Goal: Task Accomplishment & Management: Manage account settings

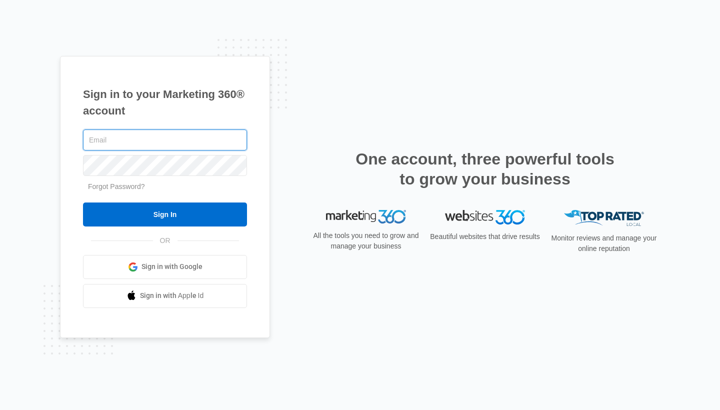
type input "[EMAIL_ADDRESS][DOMAIN_NAME]"
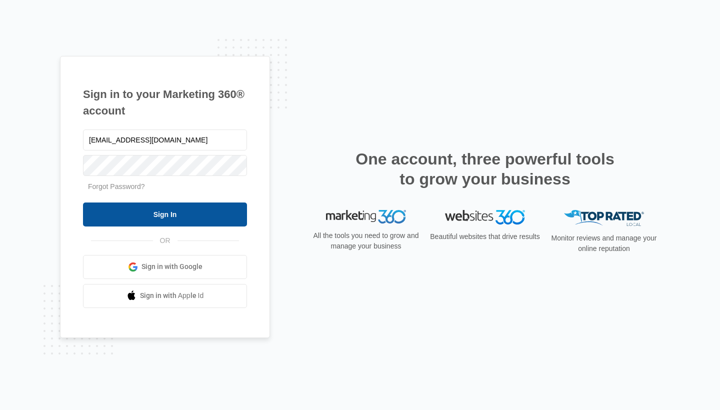
click at [168, 224] on input "Sign In" at bounding box center [165, 214] width 164 height 24
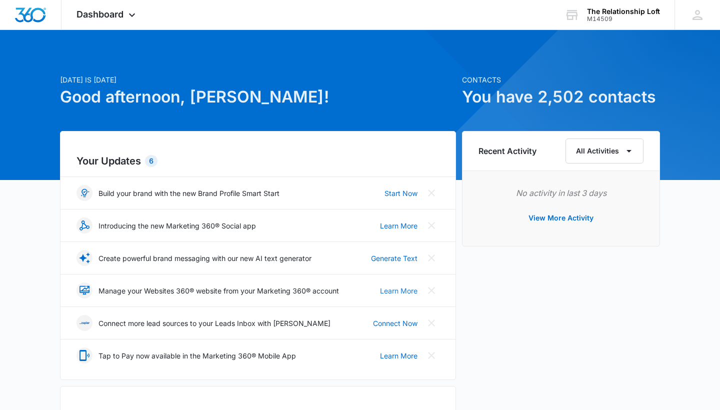
click at [392, 292] on link "Learn More" at bounding box center [398, 290] width 37 height 10
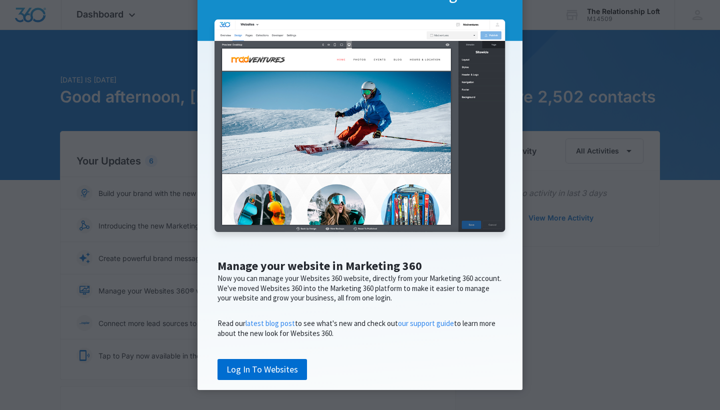
scroll to position [103, 0]
click at [271, 373] on link "Log In To Websites" at bounding box center [261, 369] width 89 height 21
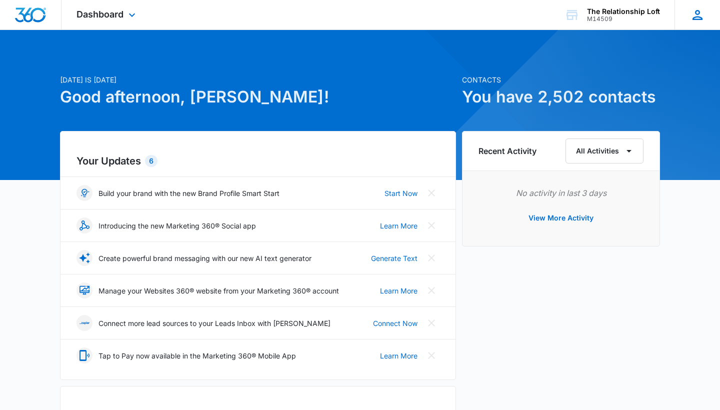
click at [693, 13] on icon at bounding box center [697, 14] width 15 height 15
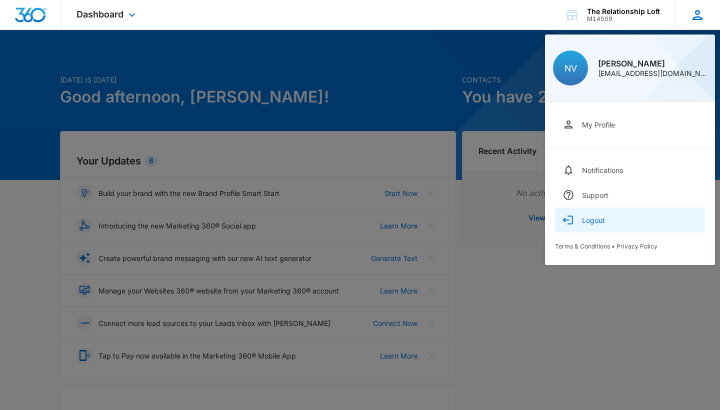
click at [593, 221] on div "Logout" at bounding box center [593, 220] width 23 height 8
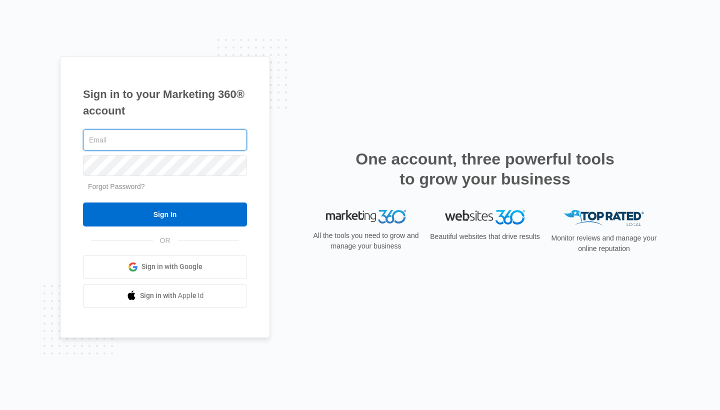
type input "[EMAIL_ADDRESS][DOMAIN_NAME]"
click at [119, 142] on input "[EMAIL_ADDRESS][DOMAIN_NAME]" at bounding box center [165, 139] width 164 height 21
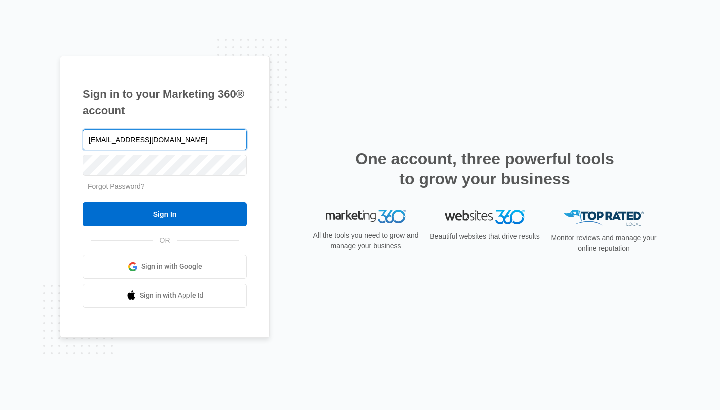
click at [119, 142] on input "[EMAIL_ADDRESS][DOMAIN_NAME]" at bounding box center [165, 139] width 164 height 21
